Goal: Transaction & Acquisition: Subscribe to service/newsletter

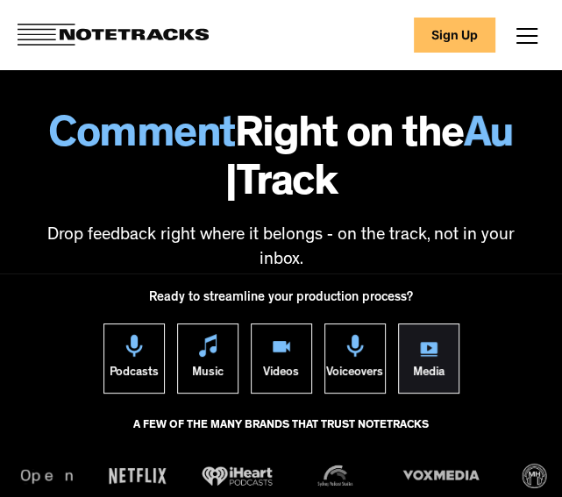
click at [437, 359] on div "Media" at bounding box center [429, 375] width 32 height 36
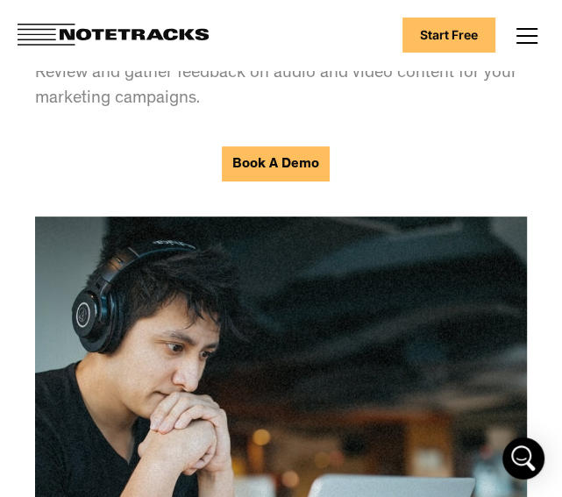
scroll to position [175, 0]
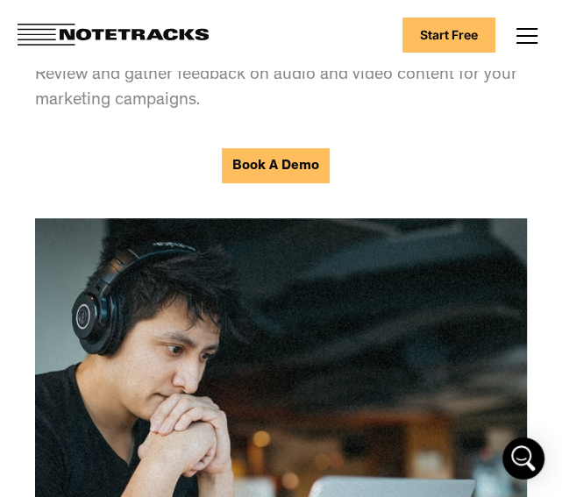
click at [291, 166] on link "Book A Demo" at bounding box center [276, 165] width 108 height 35
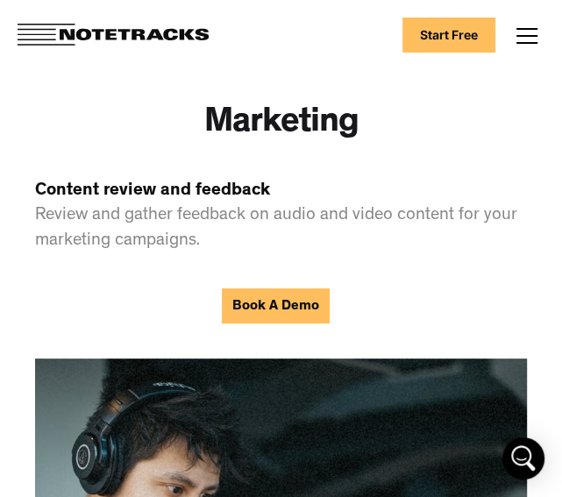
scroll to position [0, 0]
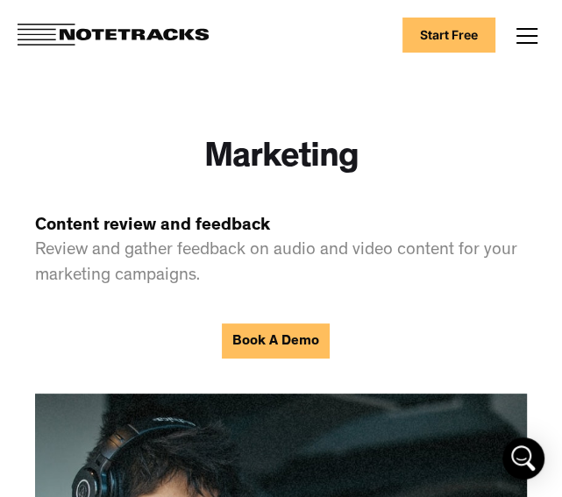
click at [478, 27] on link "Start Free" at bounding box center [448, 35] width 93 height 35
